Goal: Navigation & Orientation: Find specific page/section

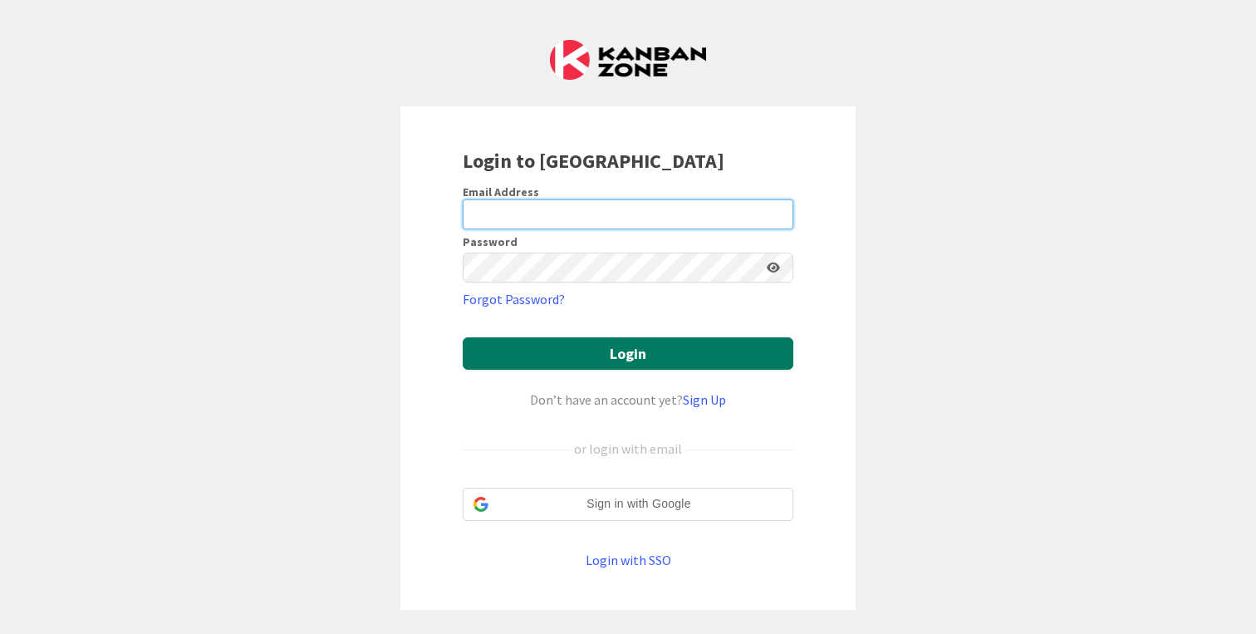
type input "cameron@hyperdriveagile.com"
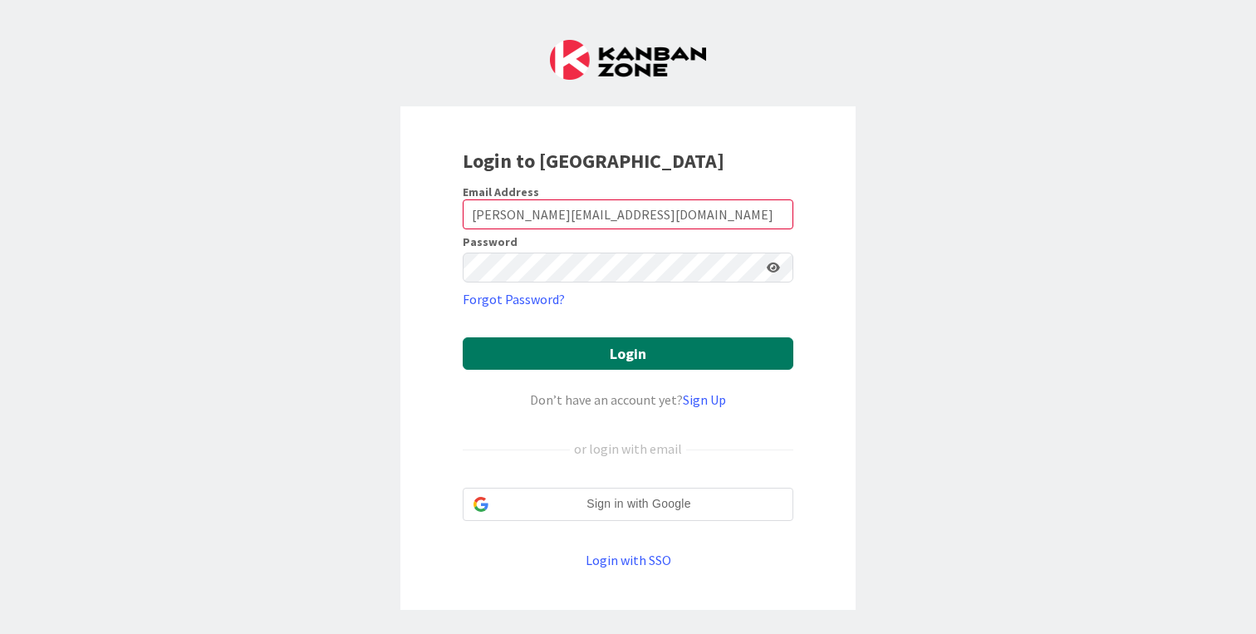
click at [692, 352] on button "Login" at bounding box center [628, 353] width 331 height 32
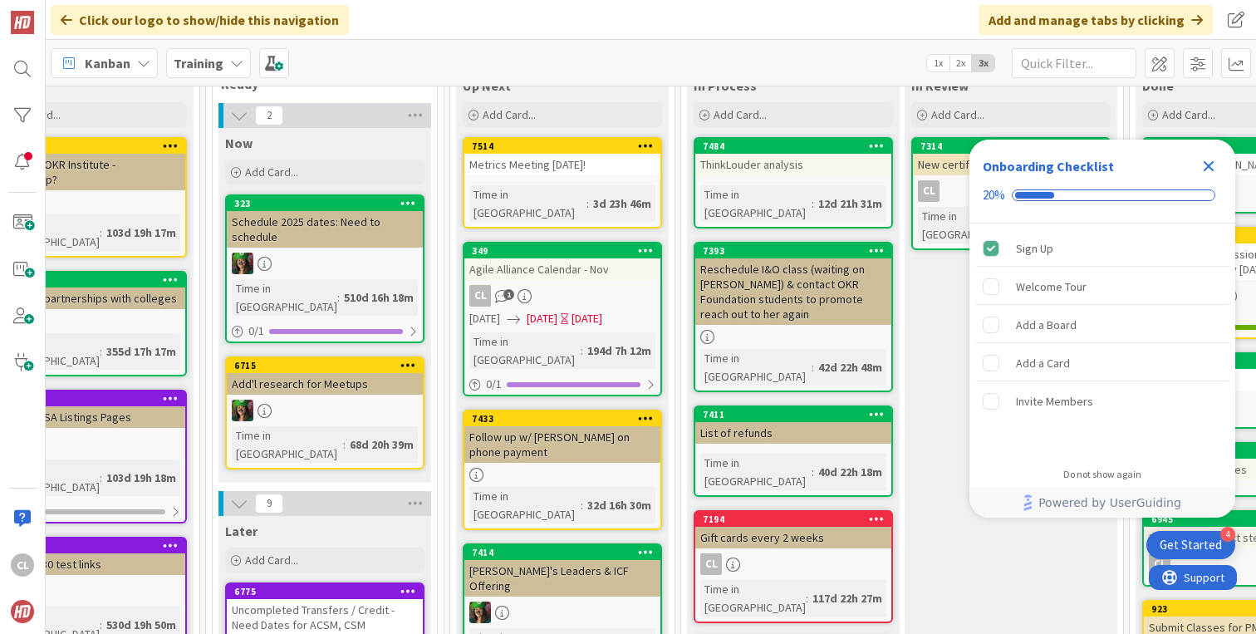
click at [832, 163] on div "ThinkLouder analysis" at bounding box center [793, 165] width 196 height 22
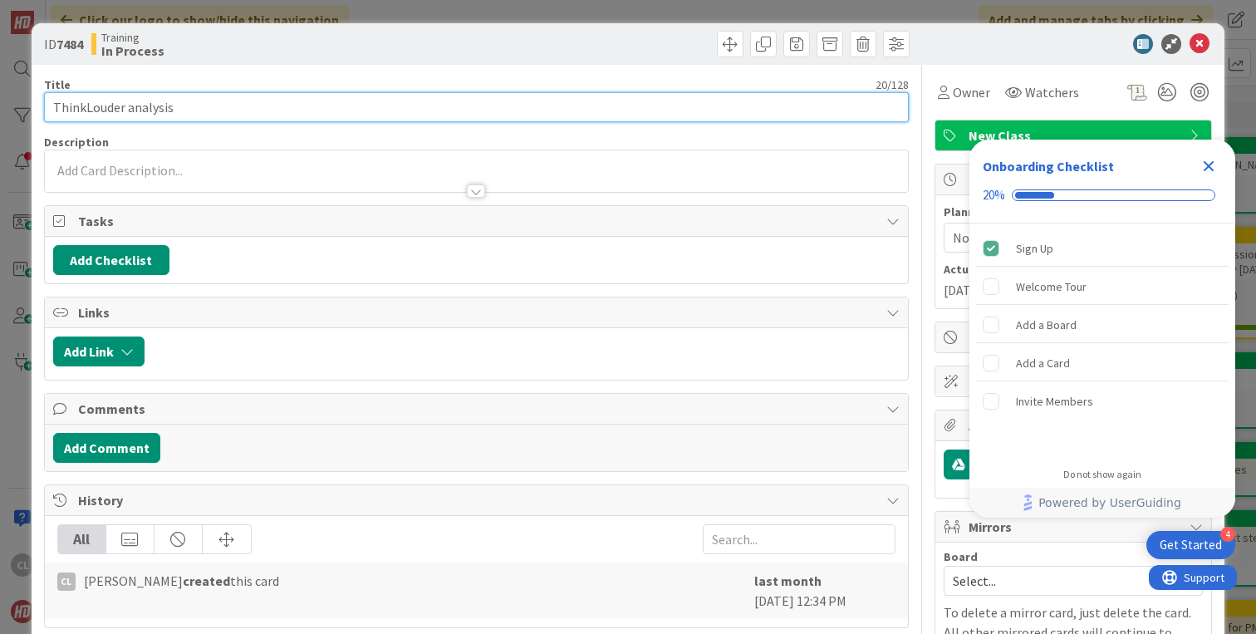
click at [125, 101] on input "ThinkLouder analysis" at bounding box center [476, 107] width 865 height 30
type input "ThinkLouder/SWOT analysis"
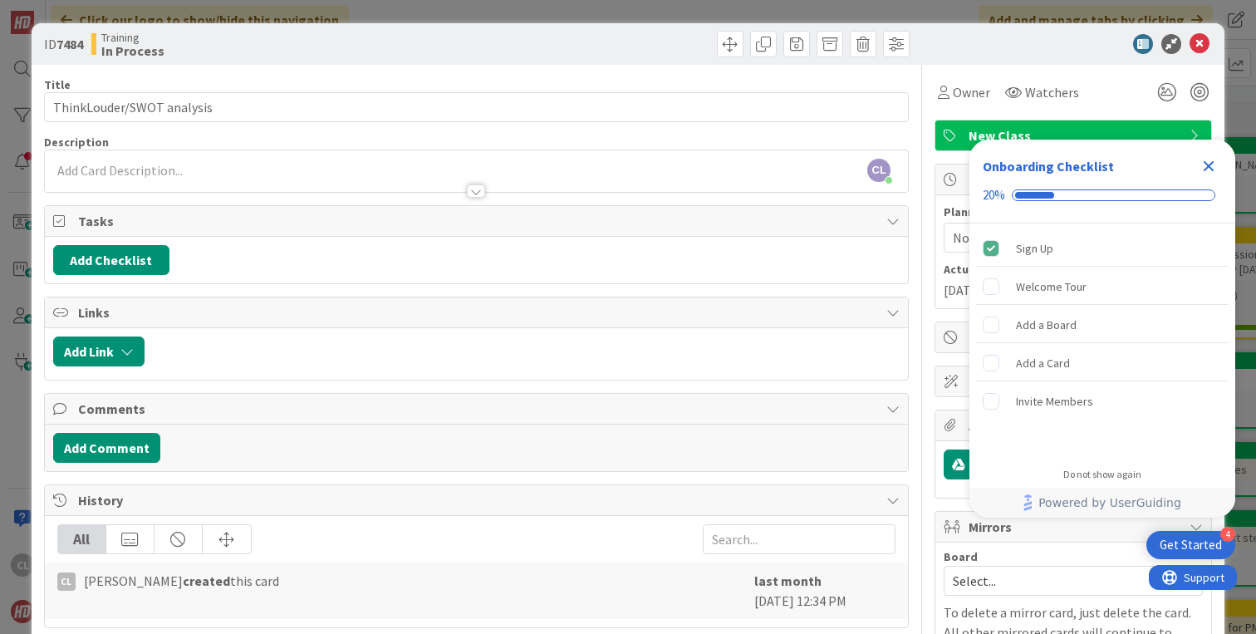
click at [1198, 47] on icon at bounding box center [1200, 44] width 20 height 20
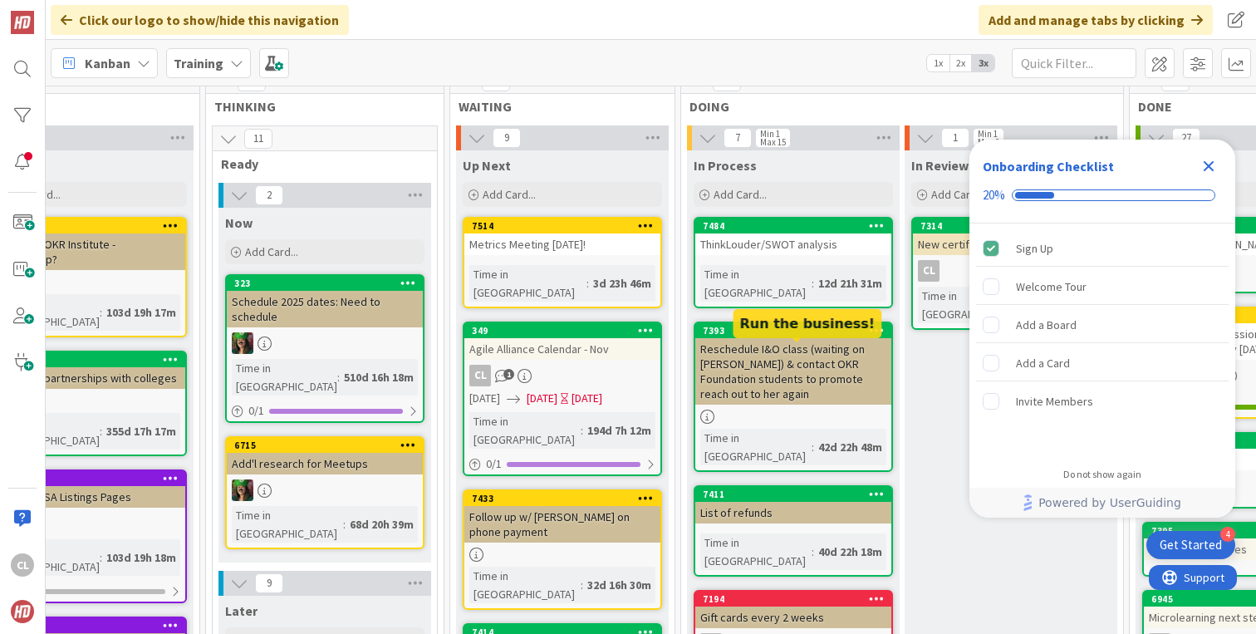
scroll to position [0, 526]
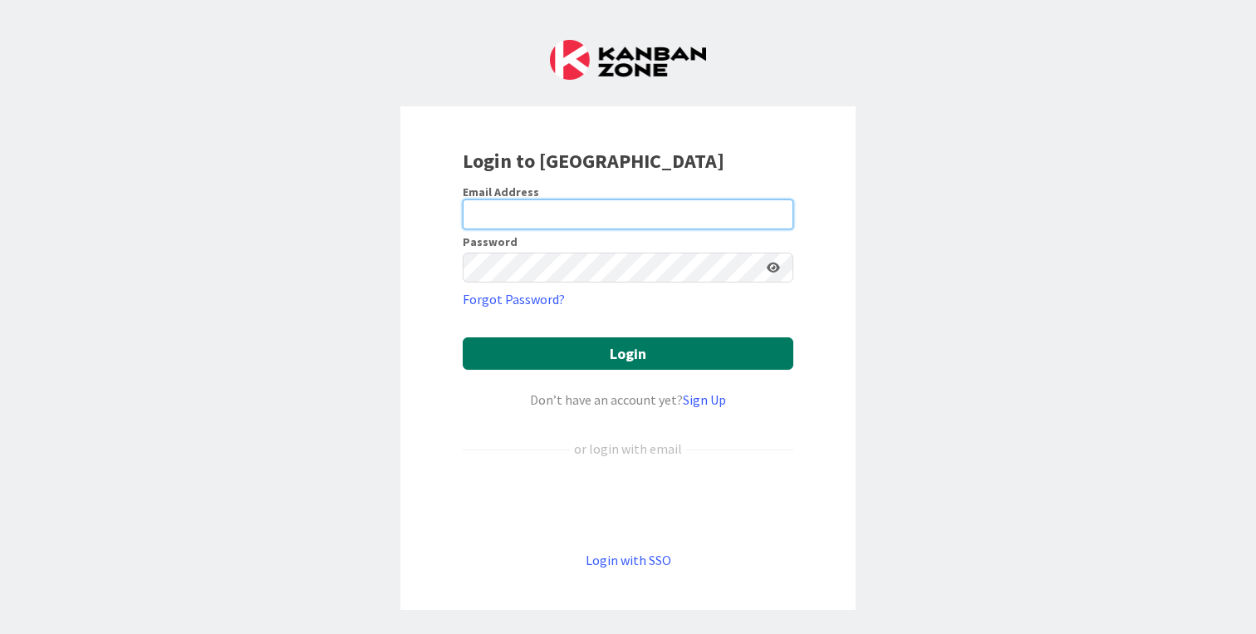
type input "[PERSON_NAME][EMAIL_ADDRESS][DOMAIN_NAME]"
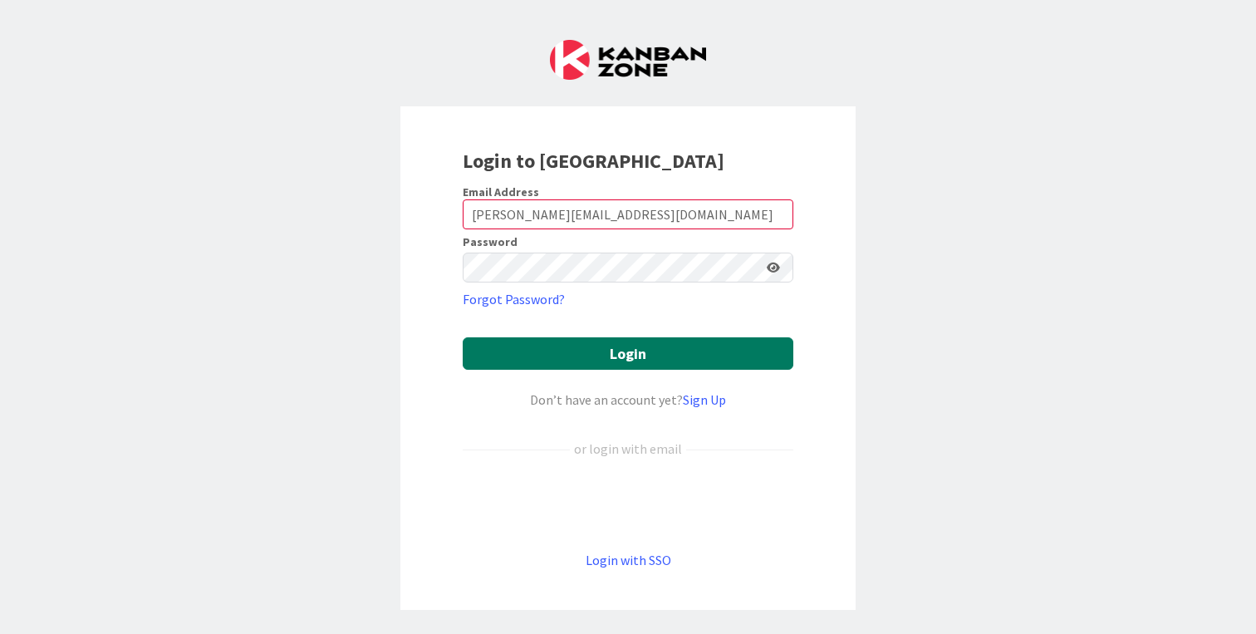
click at [613, 350] on button "Login" at bounding box center [628, 353] width 331 height 32
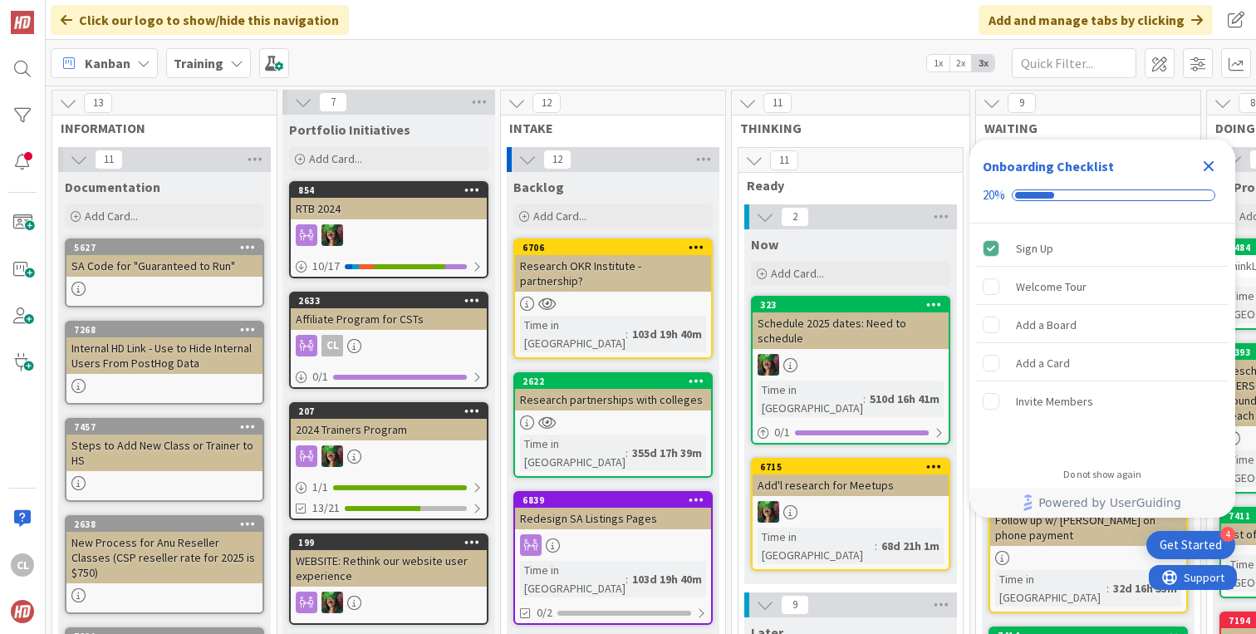
click at [216, 61] on b "Training" at bounding box center [199, 63] width 50 height 17
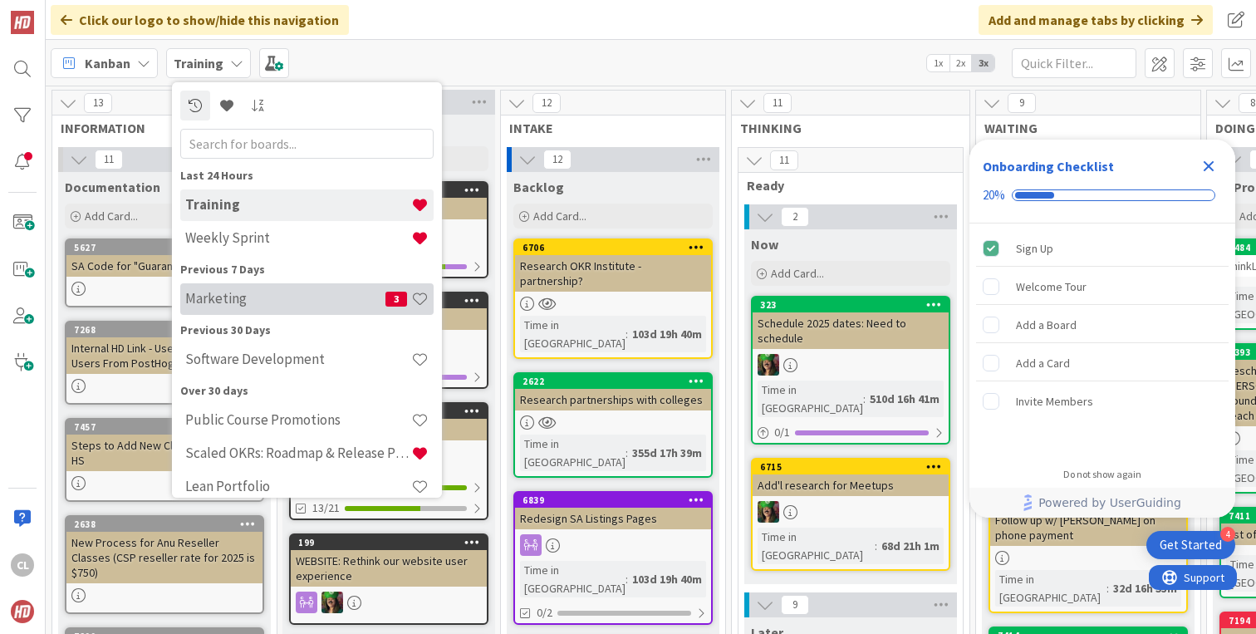
click at [267, 305] on h4 "Marketing" at bounding box center [285, 298] width 200 height 17
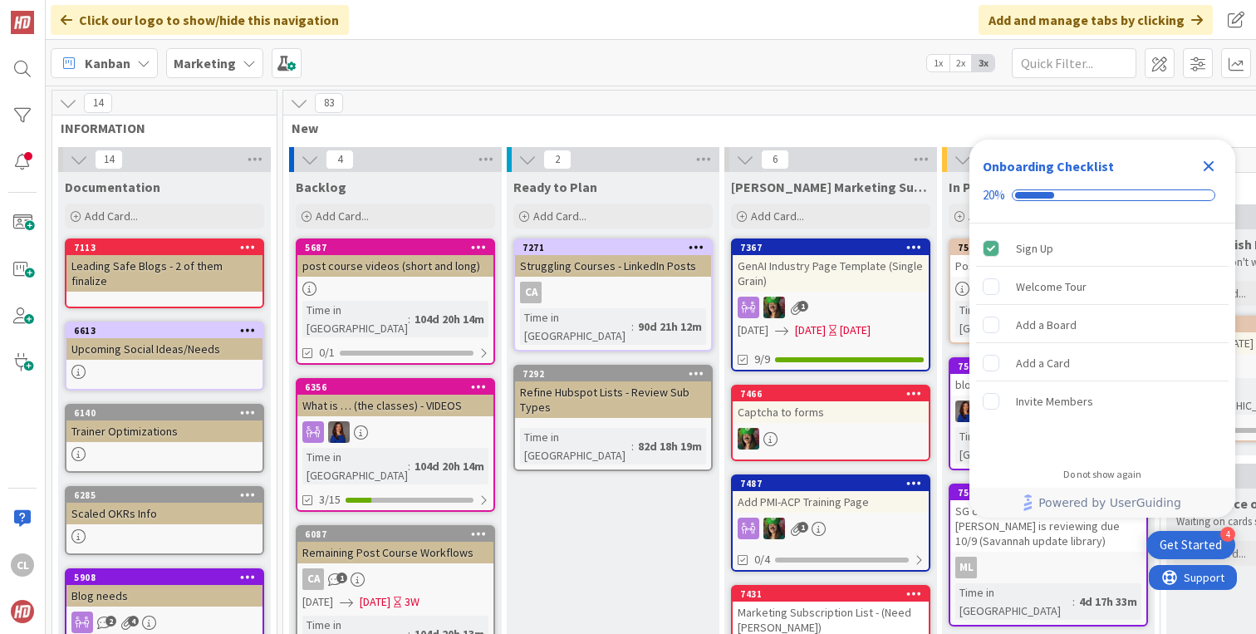
click at [220, 59] on b "Marketing" at bounding box center [205, 63] width 62 height 17
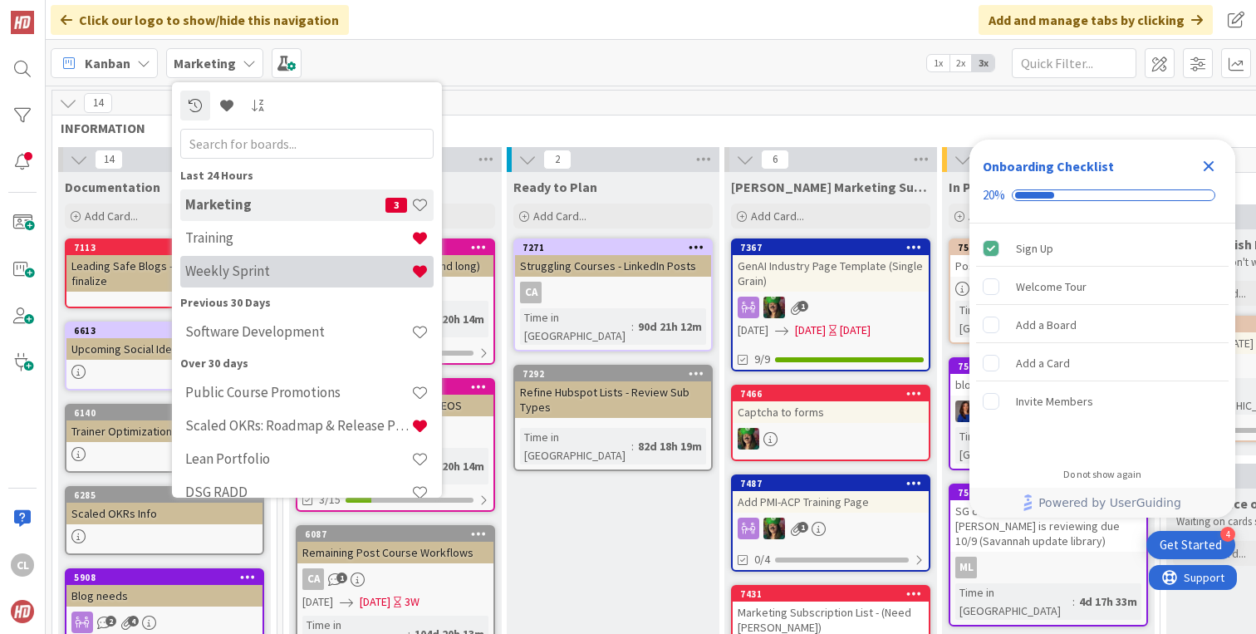
click at [232, 271] on h4 "Weekly Sprint" at bounding box center [298, 271] width 226 height 17
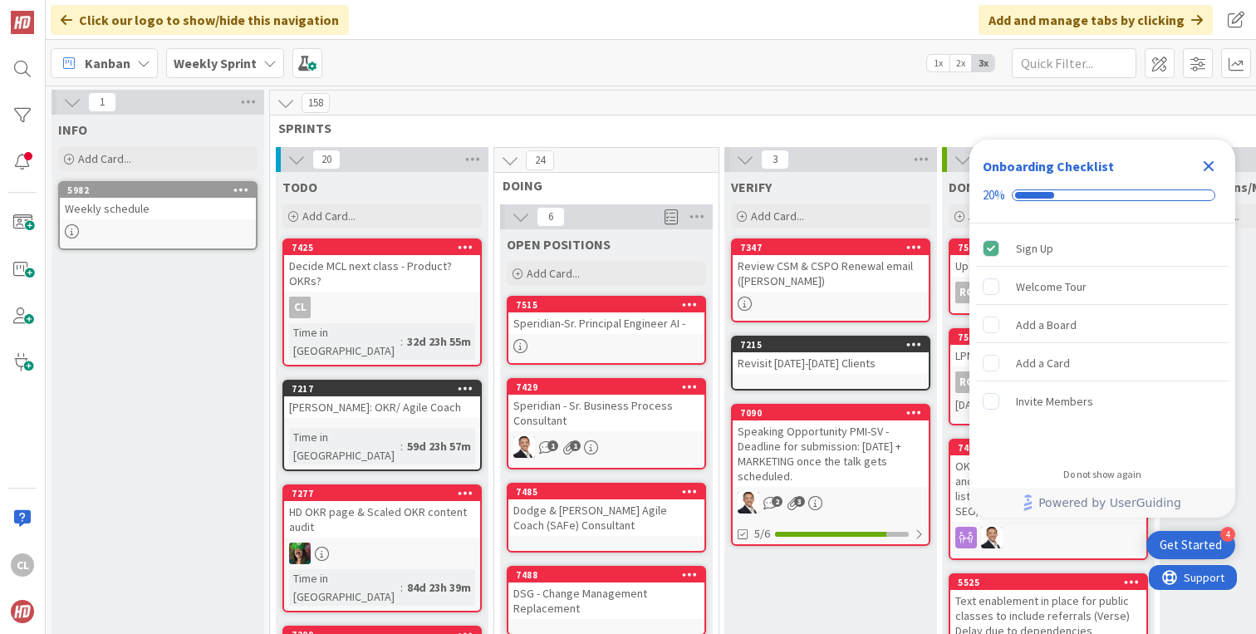
click at [1212, 160] on icon "Close Checklist" at bounding box center [1209, 166] width 20 height 20
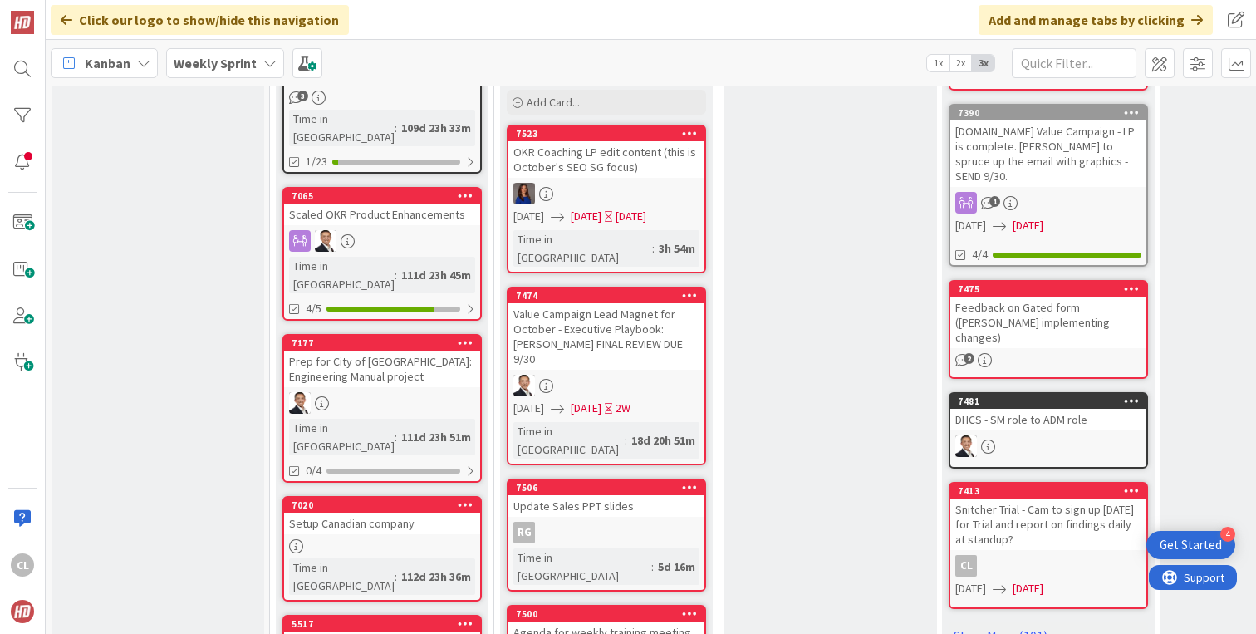
scroll to position [836, 0]
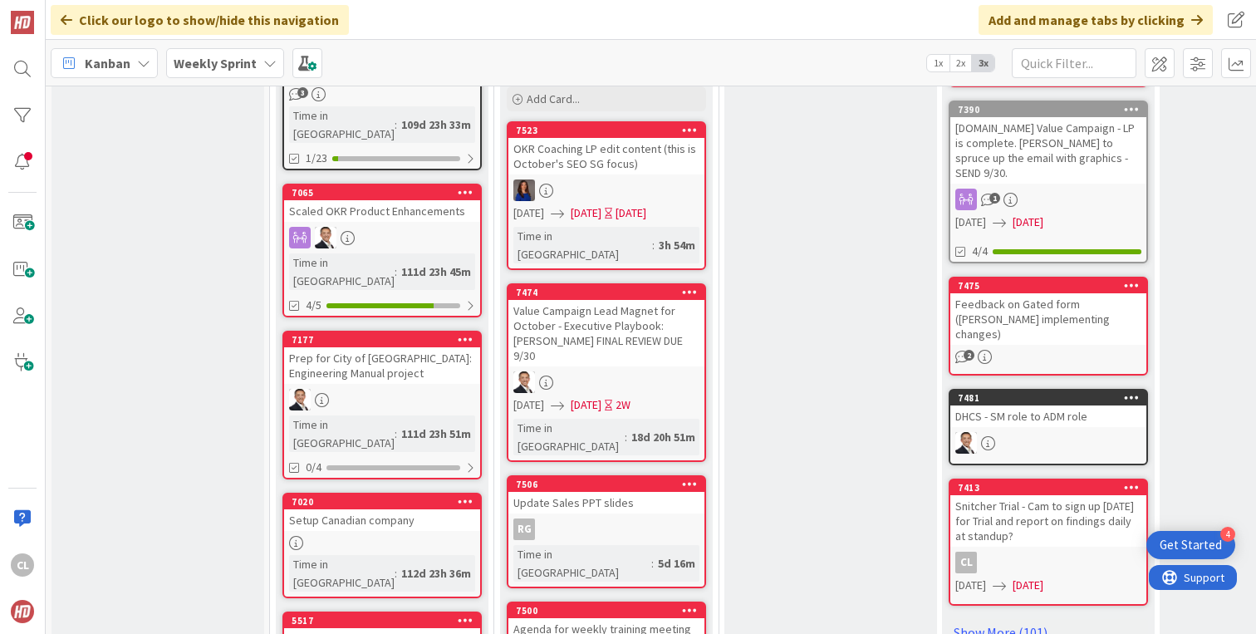
click at [624, 300] on div "Value Campaign Lead Magnet for October - Executive Playbook: [PERSON_NAME] FINA…" at bounding box center [607, 333] width 196 height 66
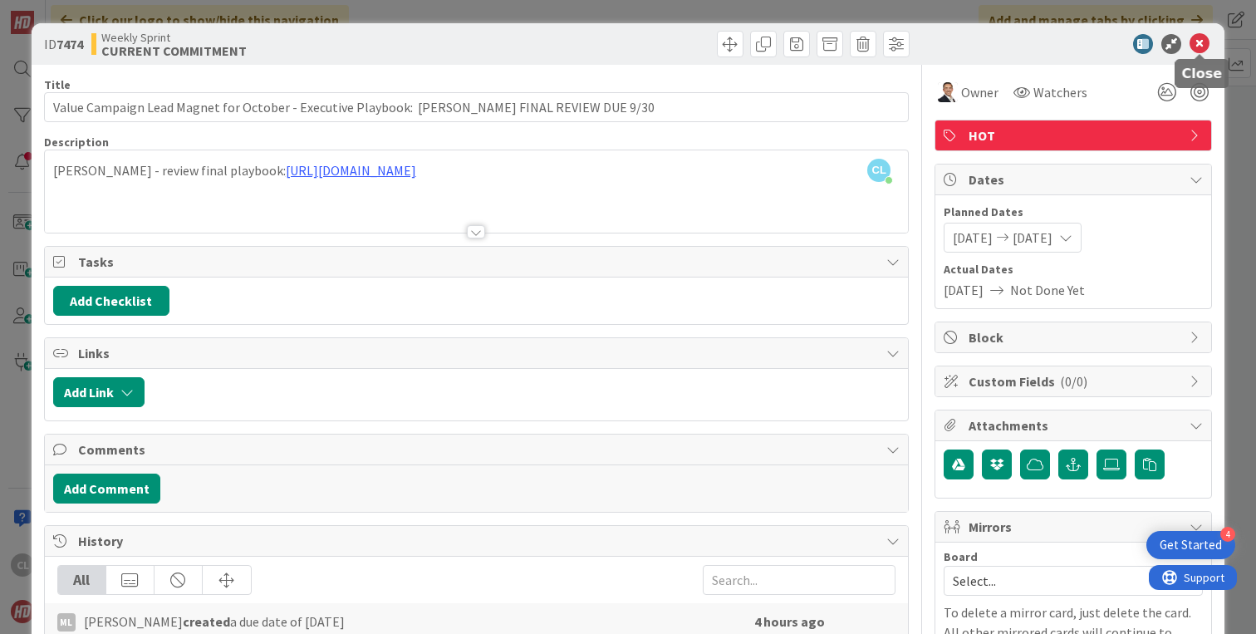
click at [1207, 40] on icon at bounding box center [1200, 44] width 20 height 20
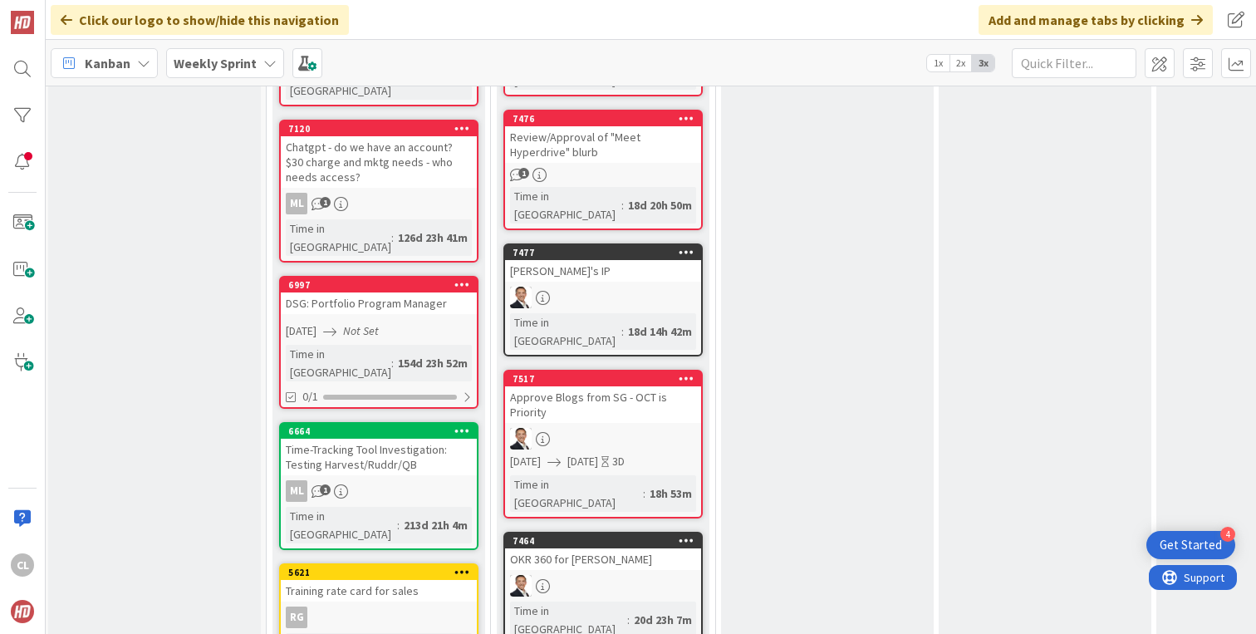
scroll to position [1457, 3]
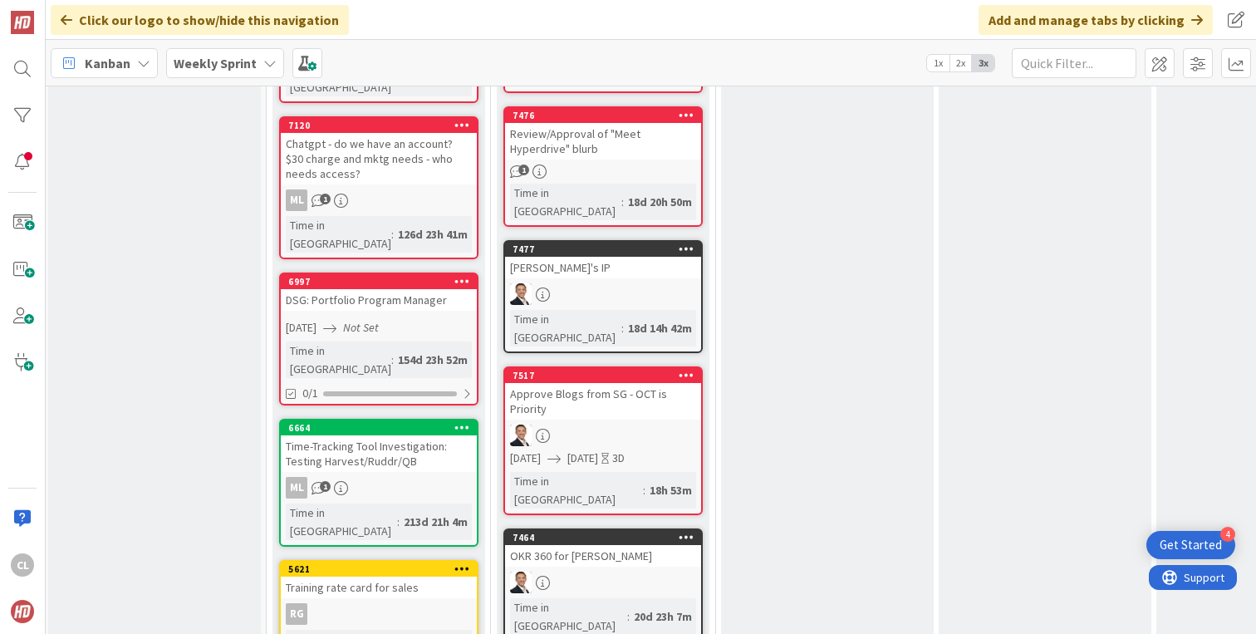
click at [622, 383] on div "Approve Blogs from SG - OCT is Priority" at bounding box center [603, 401] width 196 height 37
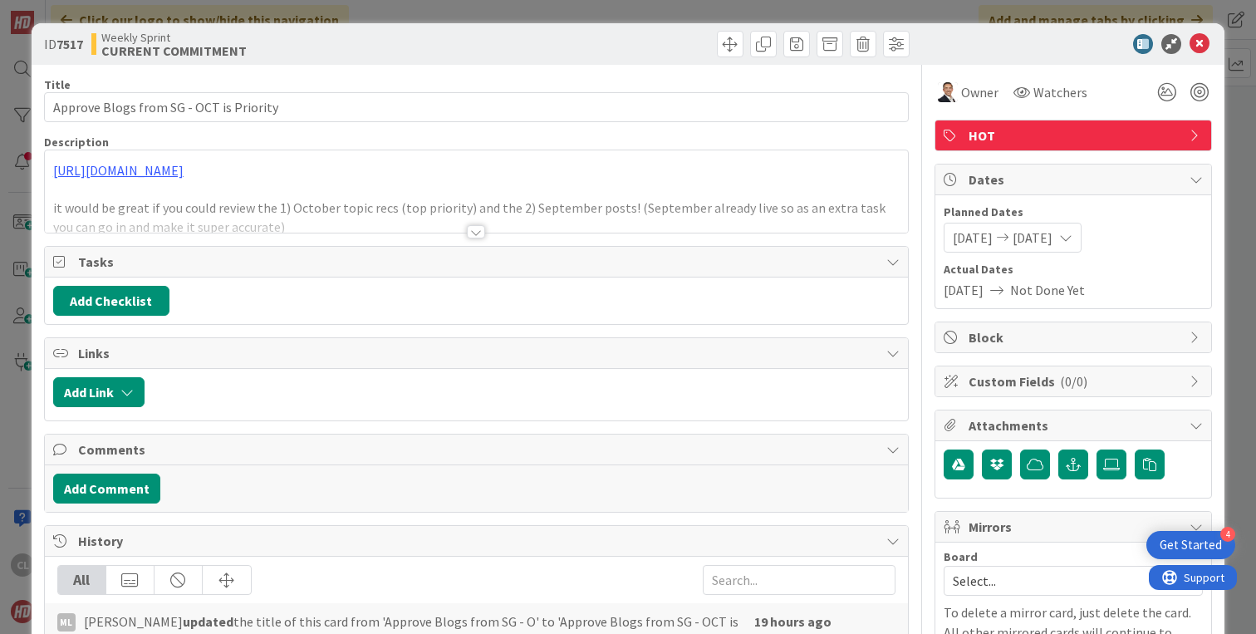
click at [420, 211] on div at bounding box center [476, 211] width 863 height 42
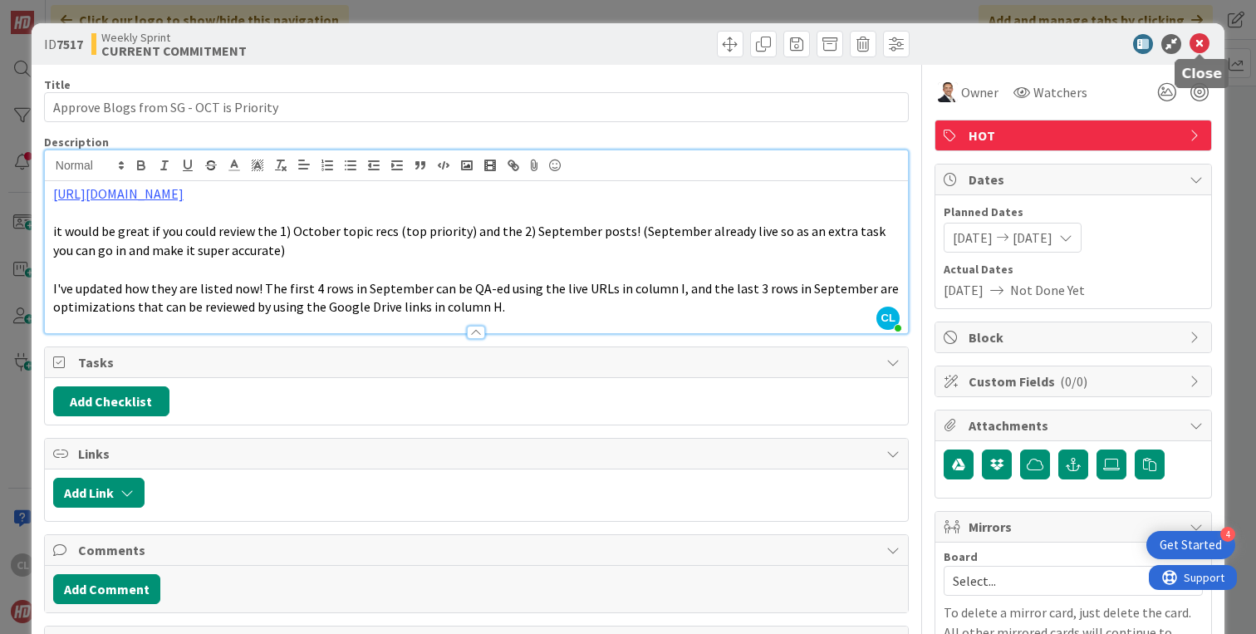
click at [1197, 38] on icon at bounding box center [1200, 44] width 20 height 20
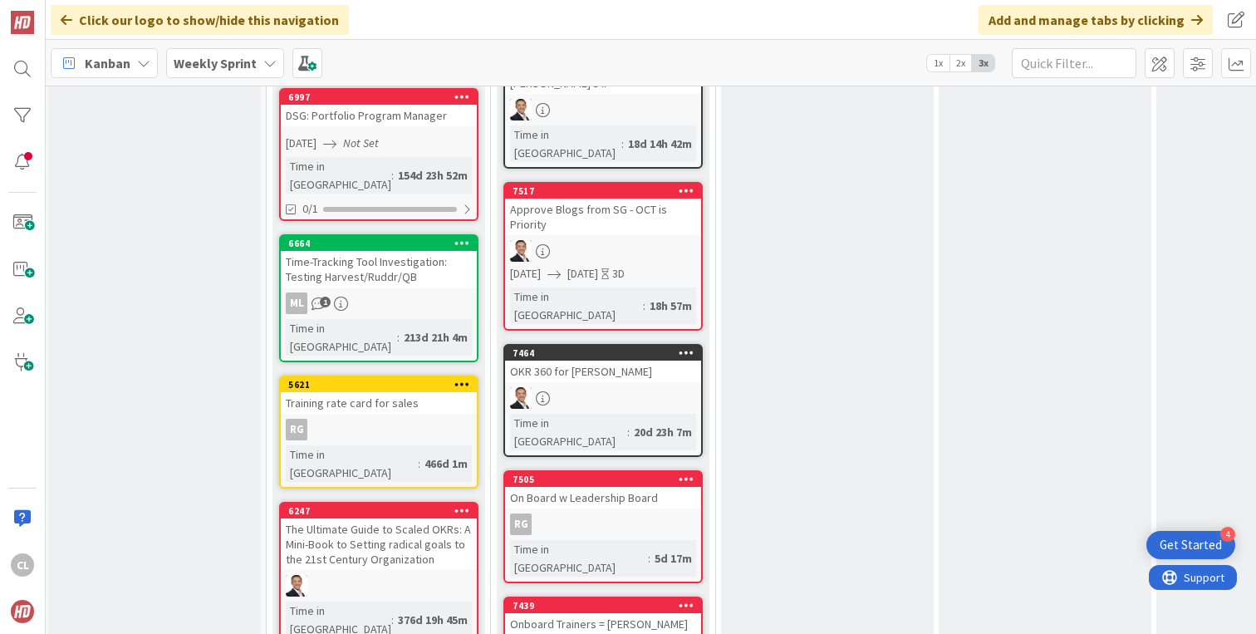
scroll to position [1644, 3]
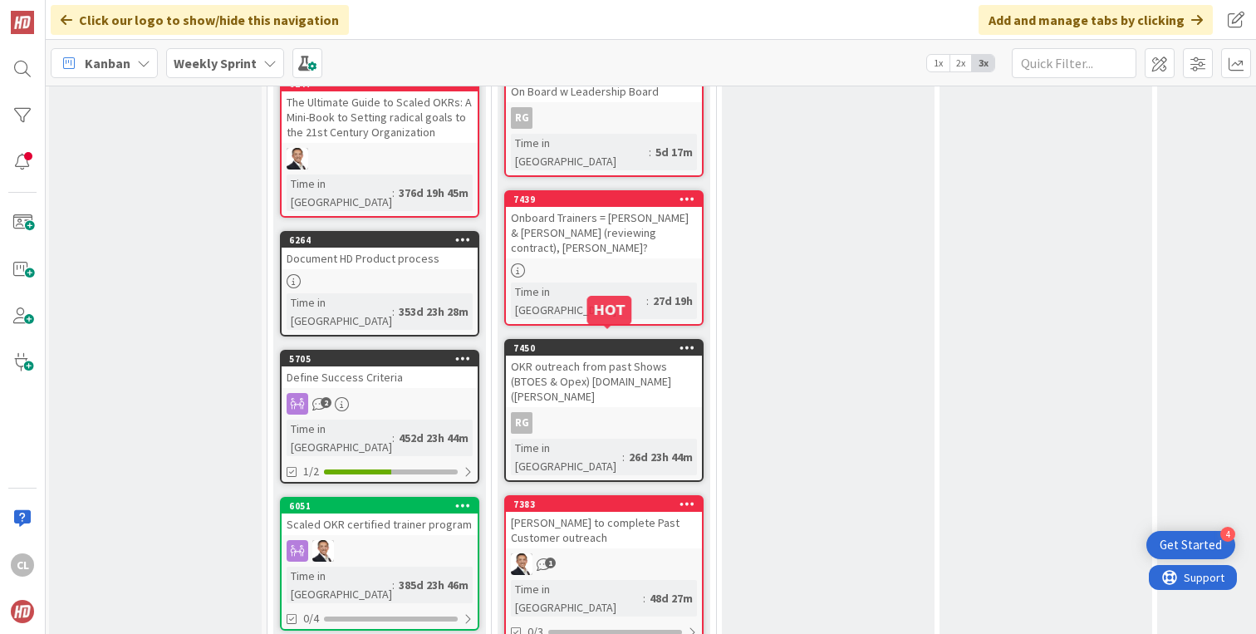
scroll to position [2086, 2]
